Goal: Information Seeking & Learning: Learn about a topic

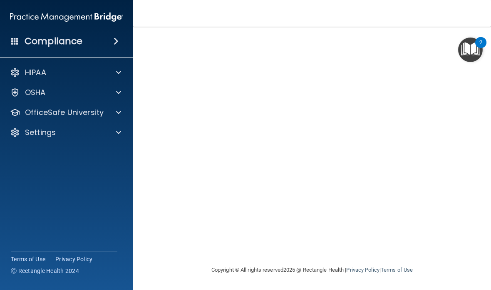
scroll to position [66, 0]
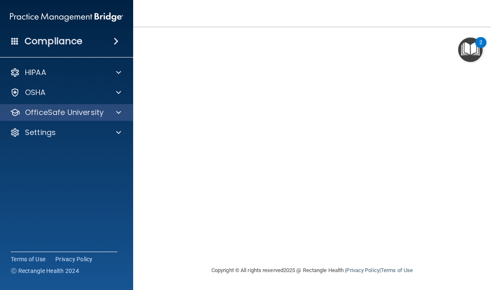
click at [104, 112] on div "OfficeSafe University" at bounding box center [55, 112] width 103 height 10
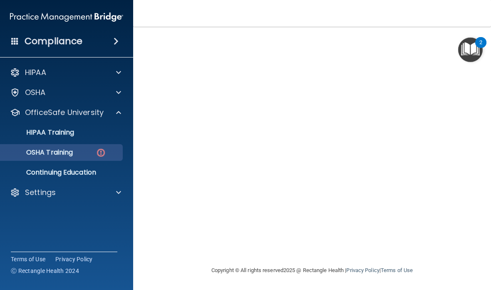
click at [92, 152] on div "OSHA Training" at bounding box center [62, 152] width 114 height 8
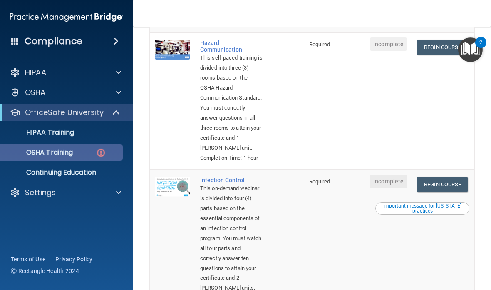
scroll to position [220, 0]
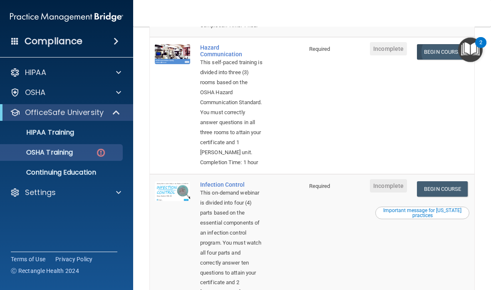
click at [446, 59] on link "Begin Course" at bounding box center [442, 51] width 51 height 15
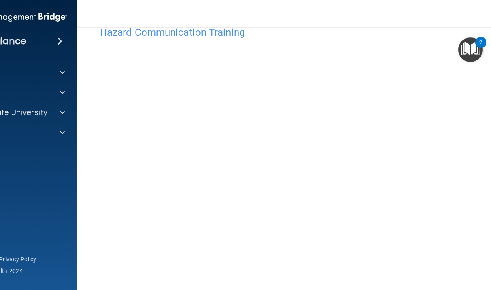
scroll to position [20, 0]
